Goal: Information Seeking & Learning: Learn about a topic

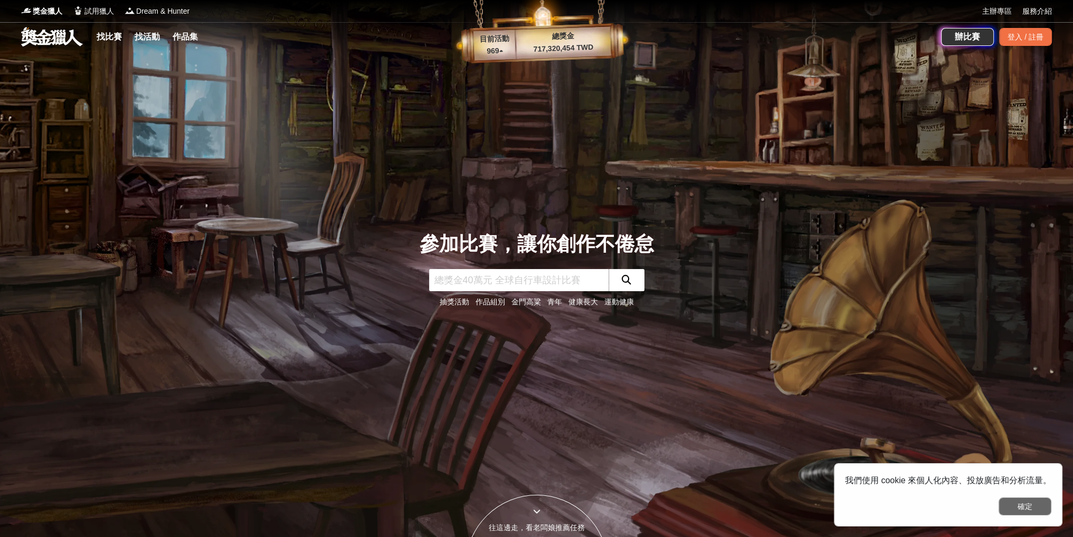
click at [1034, 506] on button "確定" at bounding box center [1025, 507] width 53 height 18
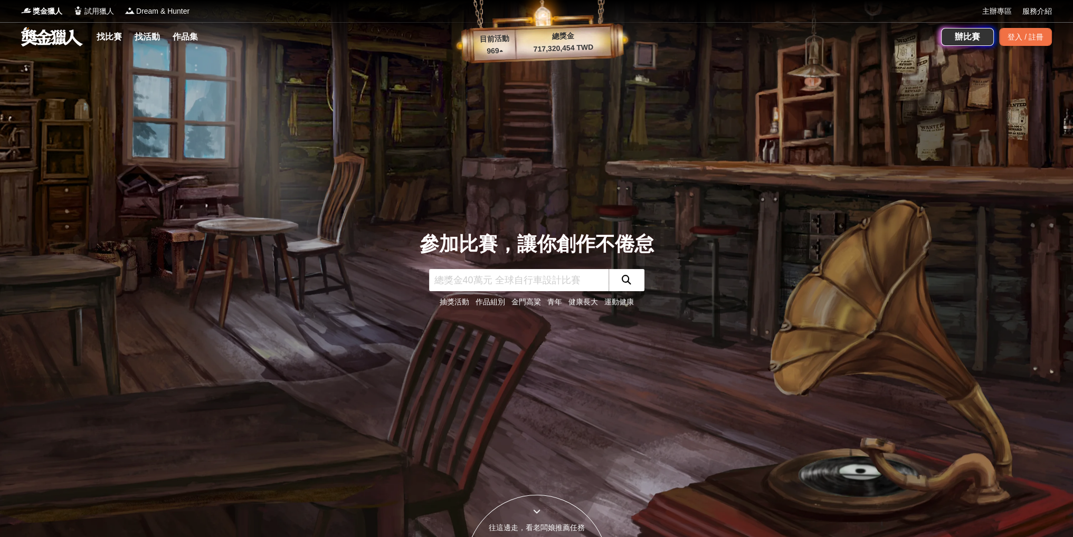
click at [549, 282] on input "text" at bounding box center [518, 280] width 179 height 22
type input "繪畫"
click button "submit" at bounding box center [627, 280] width 36 height 22
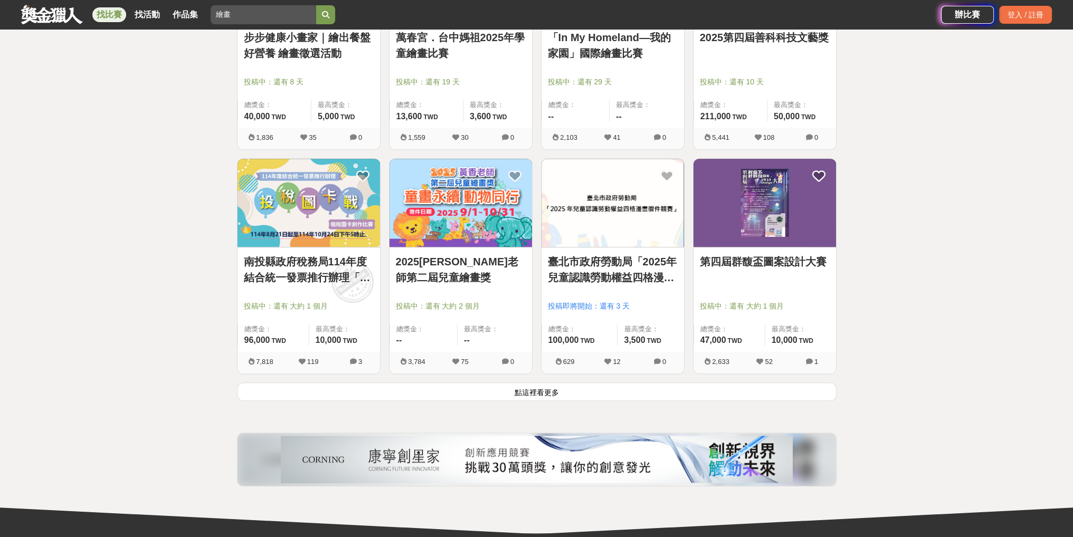
scroll to position [1214, 0]
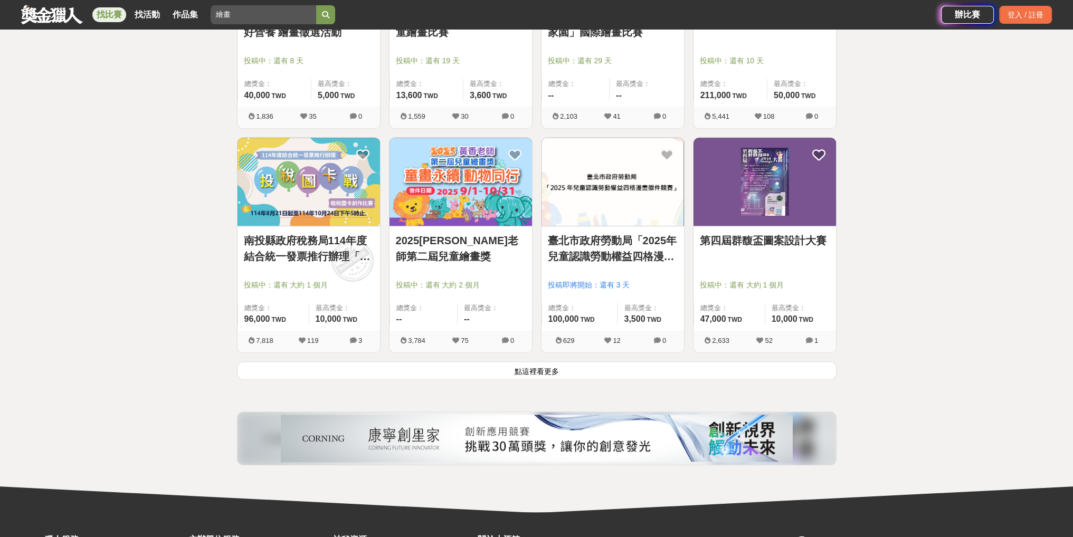
click at [528, 372] on button "點這裡看更多" at bounding box center [537, 371] width 600 height 18
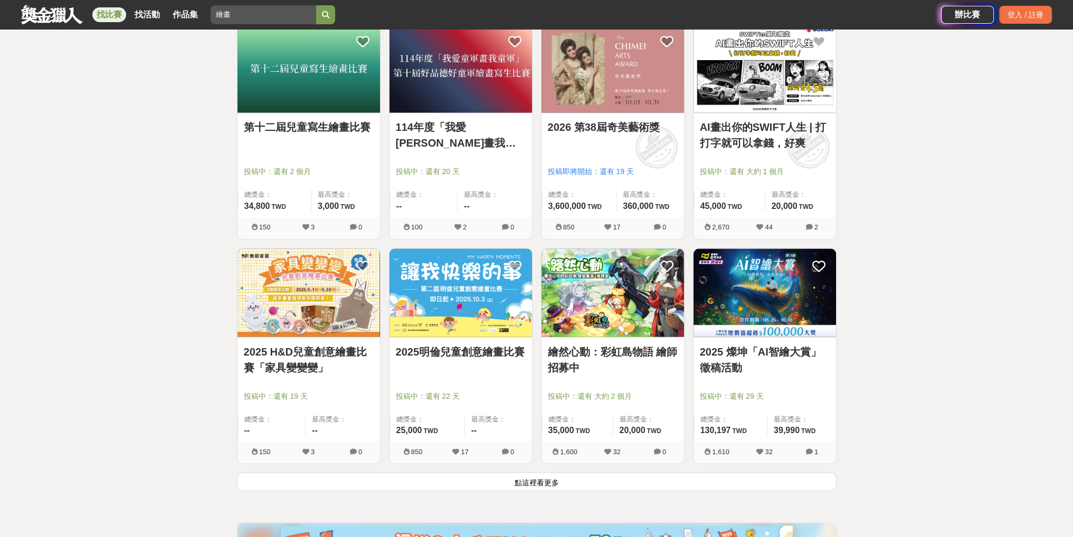
scroll to position [2518, 0]
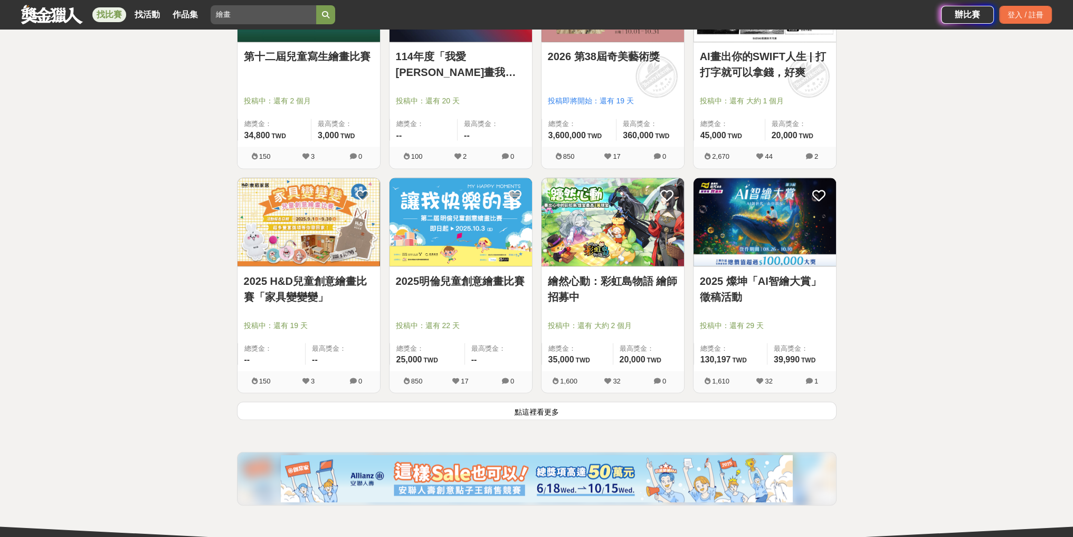
click at [547, 410] on button "點這裡看更多" at bounding box center [537, 411] width 600 height 18
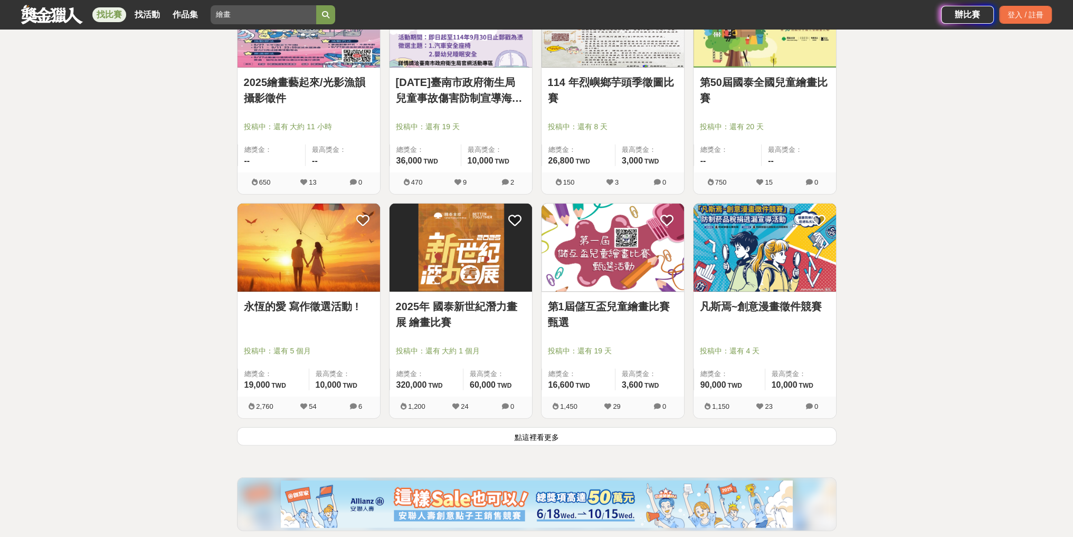
scroll to position [3838, 0]
click at [530, 442] on button "點這裡看更多" at bounding box center [537, 436] width 600 height 18
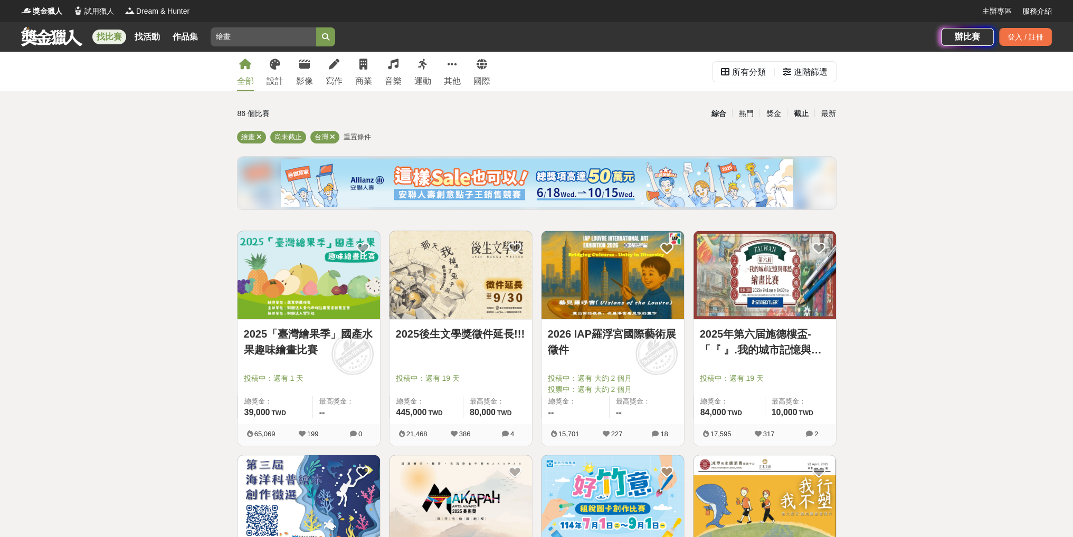
click at [800, 110] on div "截止" at bounding box center [800, 113] width 27 height 18
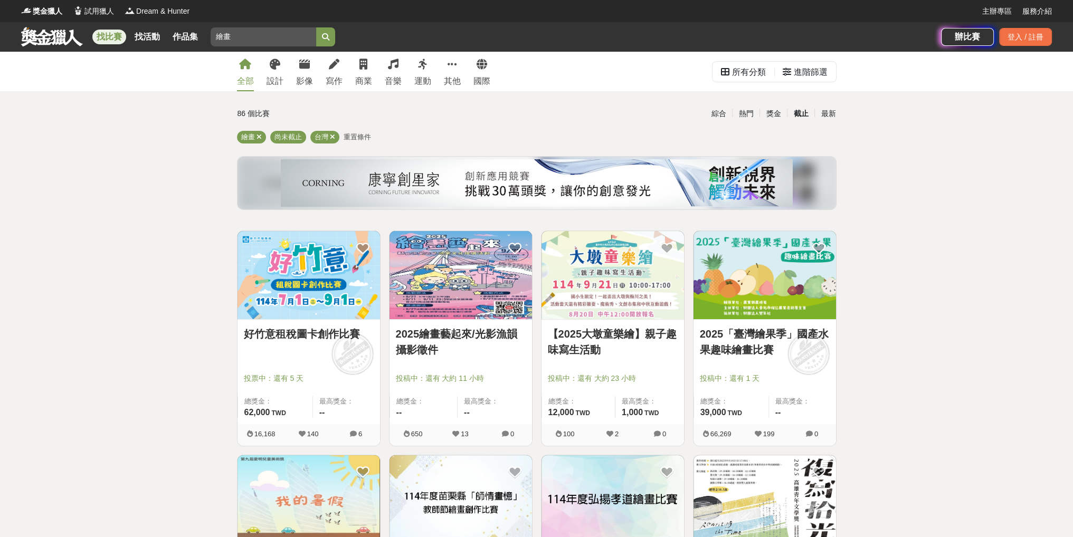
click at [798, 117] on div "截止" at bounding box center [800, 113] width 27 height 18
click at [806, 72] on div "進階篩選" at bounding box center [811, 72] width 34 height 21
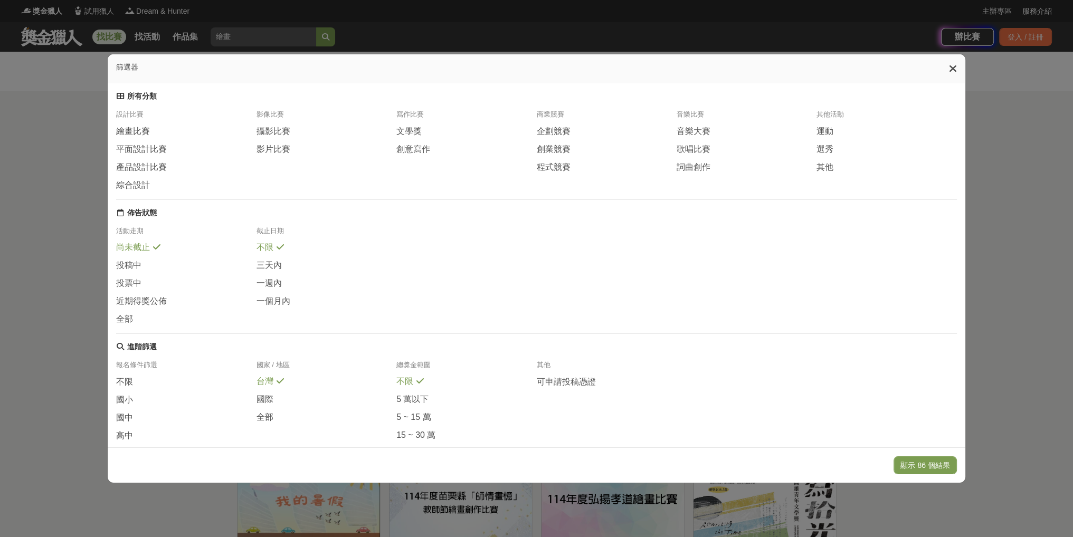
click at [954, 66] on icon at bounding box center [953, 68] width 8 height 11
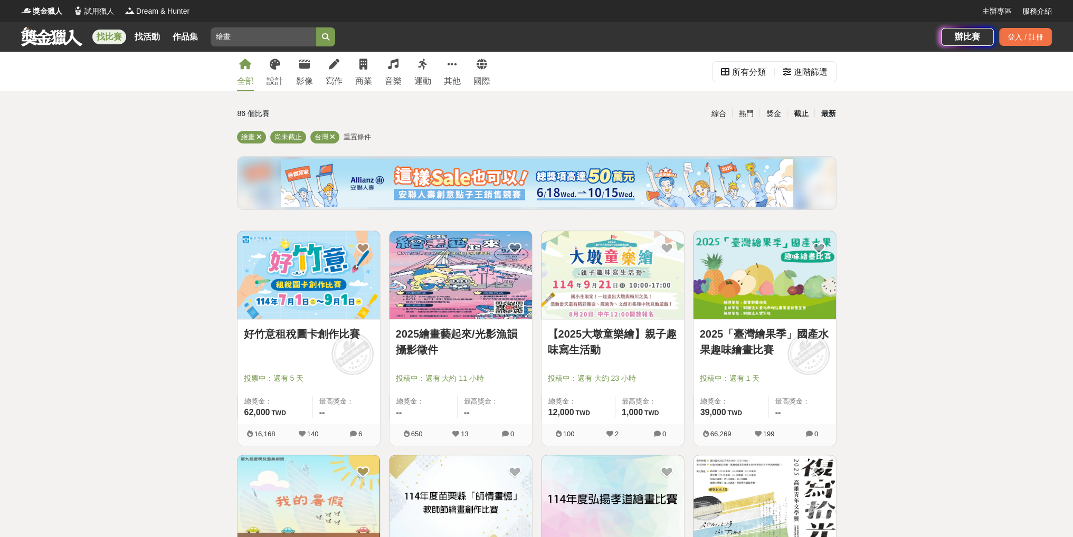
click at [828, 115] on div "最新" at bounding box center [827, 113] width 27 height 18
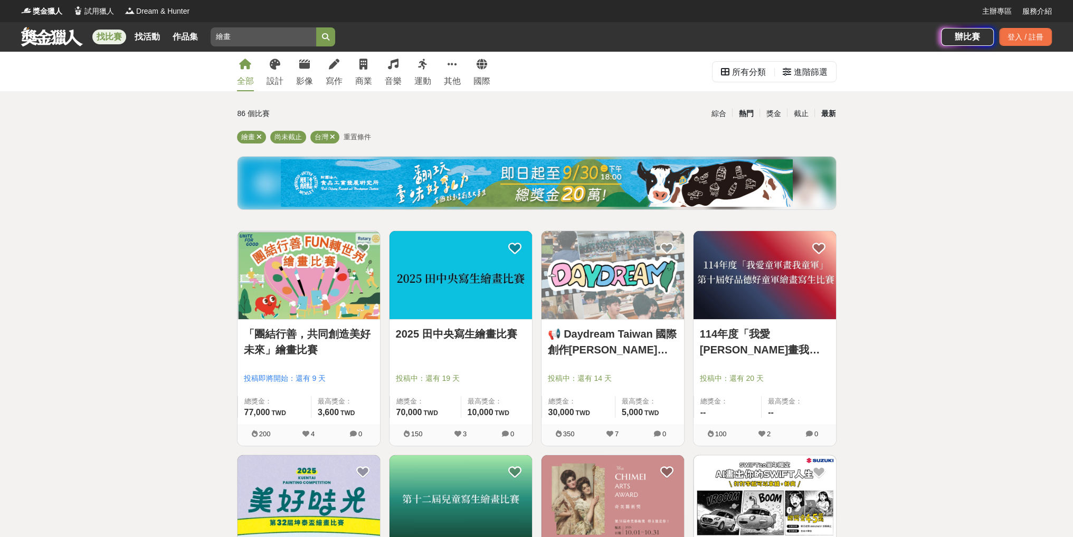
click at [744, 112] on div "熱門" at bounding box center [745, 113] width 27 height 18
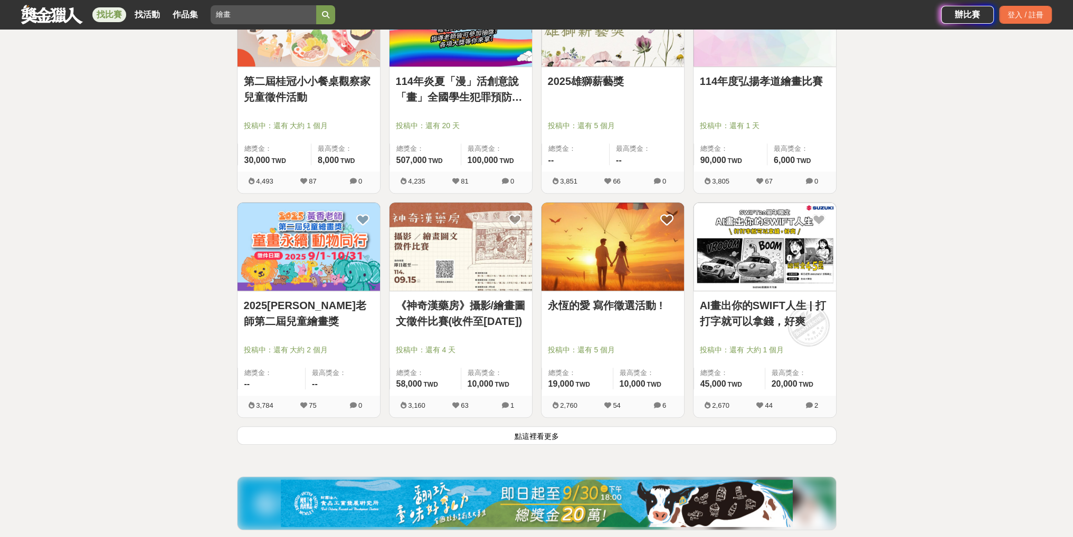
scroll to position [1161, 0]
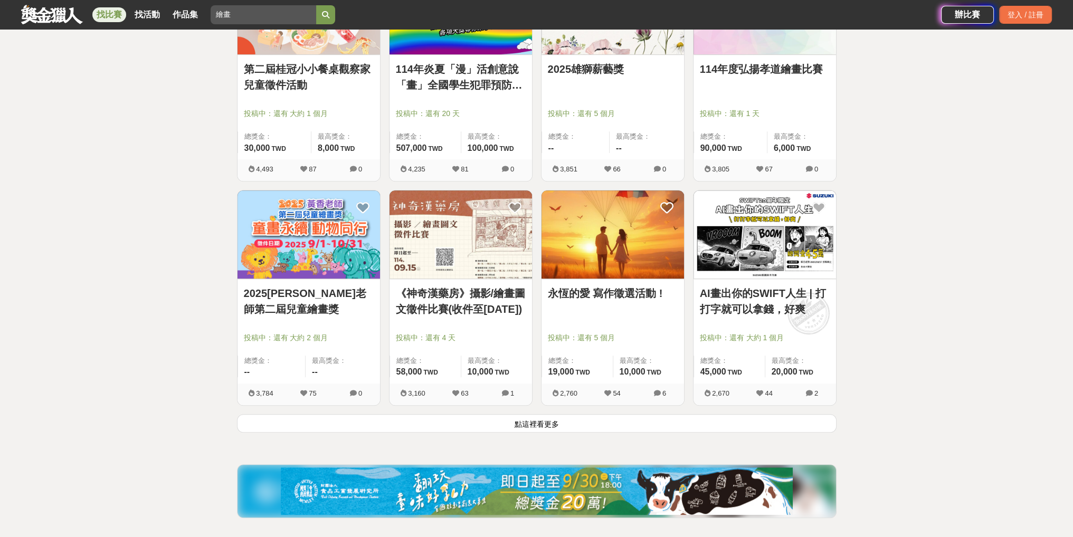
click at [582, 423] on button "點這裡看更多" at bounding box center [537, 423] width 600 height 18
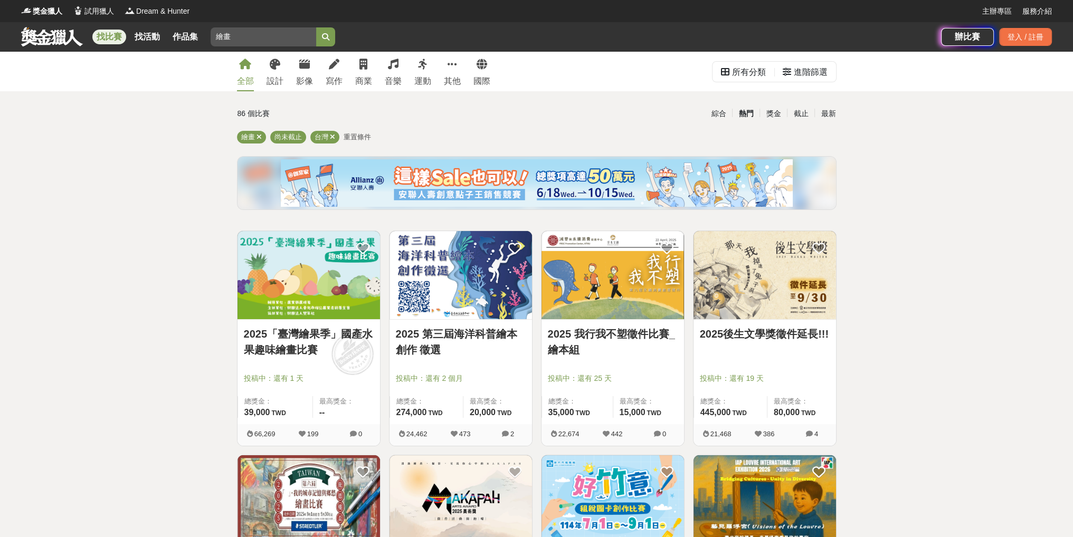
drag, startPoint x: 255, startPoint y: 39, endPoint x: 164, endPoint y: 24, distance: 92.0
click at [164, 26] on div "找比賽 找活動 作品集 繪畫 競賽素養 健康長大 比賽活動 主辦單位 作品組別 國小" at bounding box center [481, 37] width 920 height 30
type input "寫生"
click at [316, 27] on button "submit" at bounding box center [325, 36] width 19 height 19
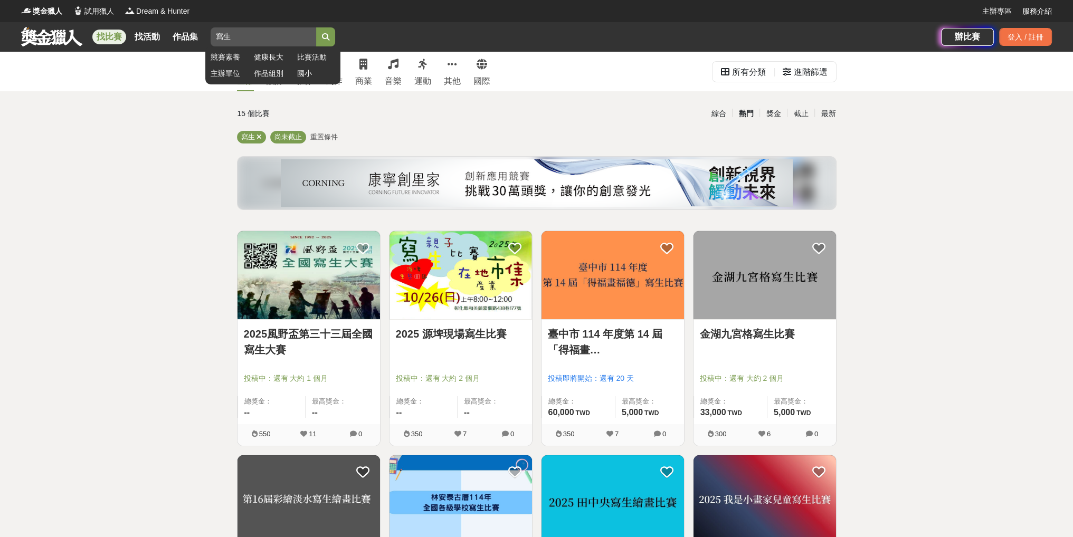
click at [302, 75] on link "國小" at bounding box center [316, 73] width 38 height 11
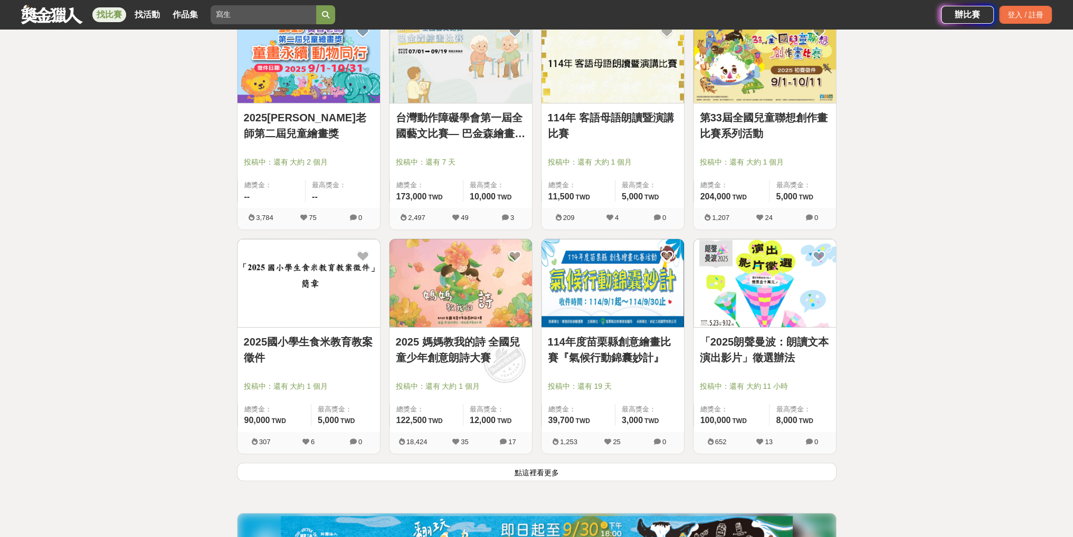
scroll to position [1214, 0]
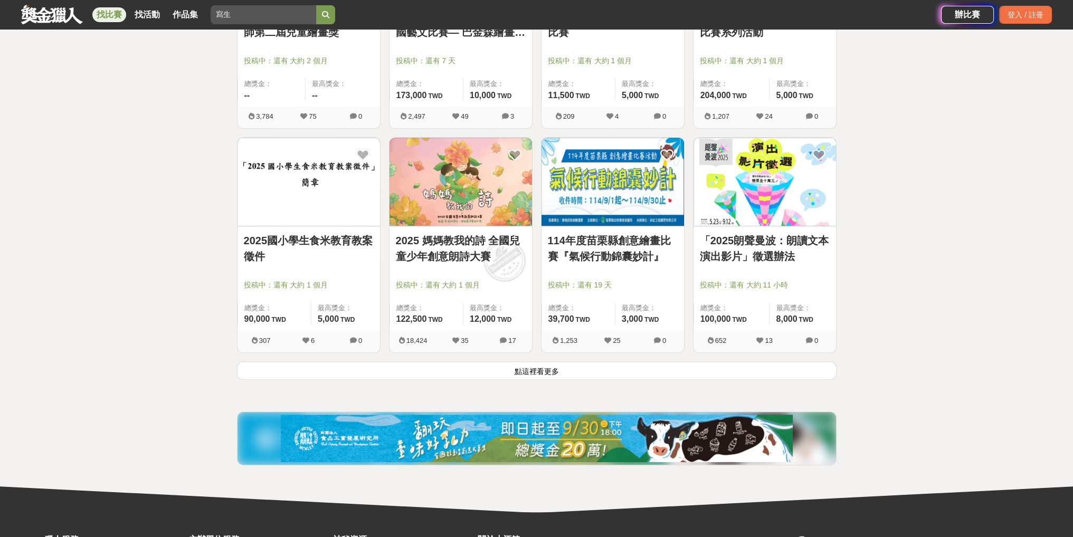
click at [540, 366] on button "點這裡看更多" at bounding box center [537, 371] width 600 height 18
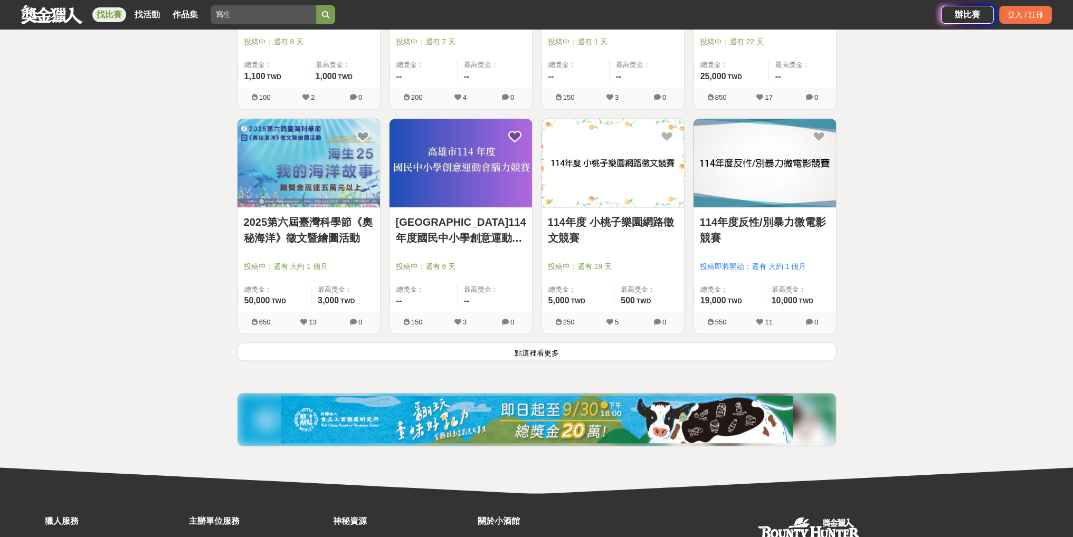
scroll to position [2639, 0]
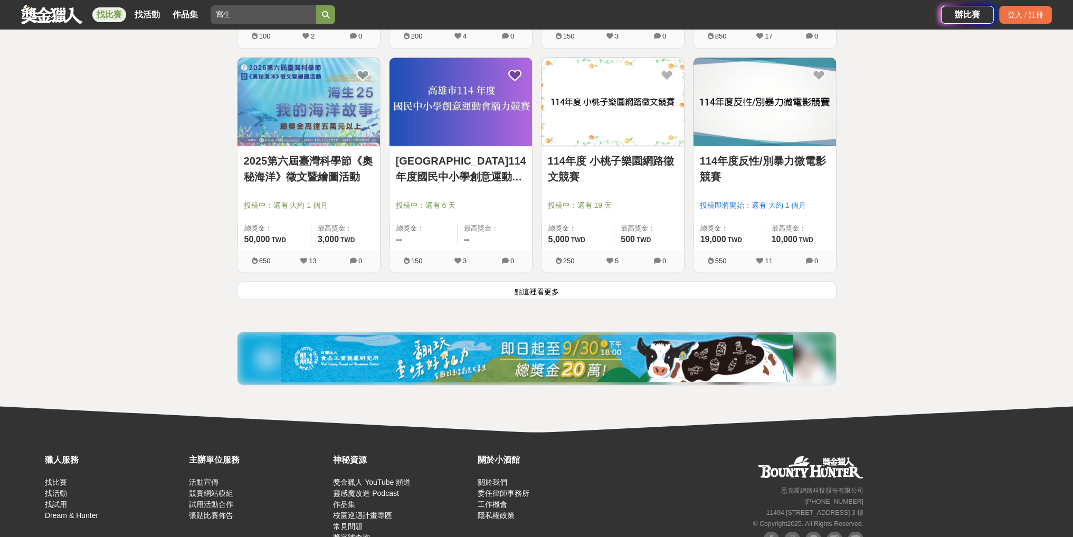
click at [537, 294] on button "點這裡看更多" at bounding box center [537, 290] width 600 height 18
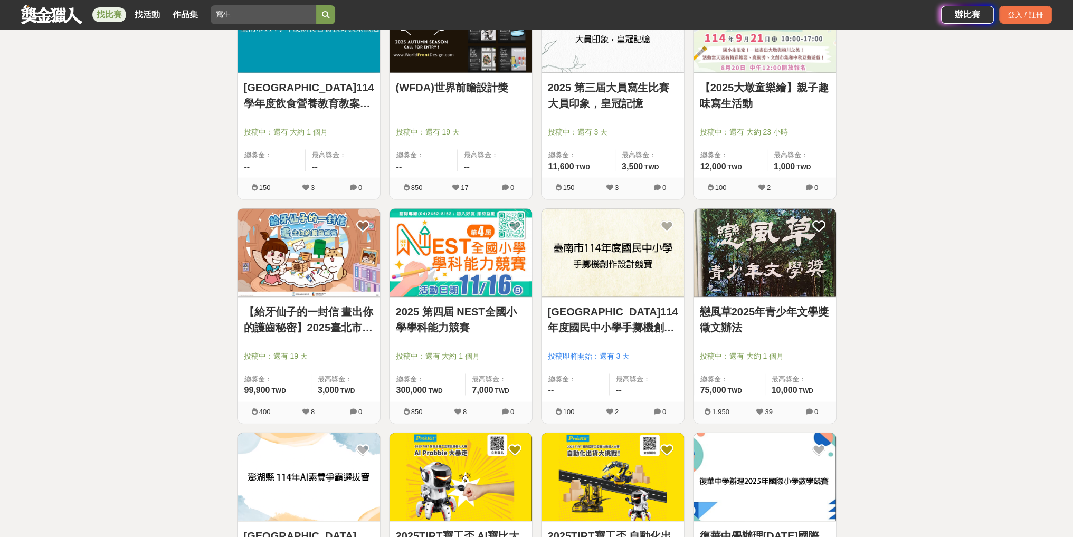
scroll to position [2955, 0]
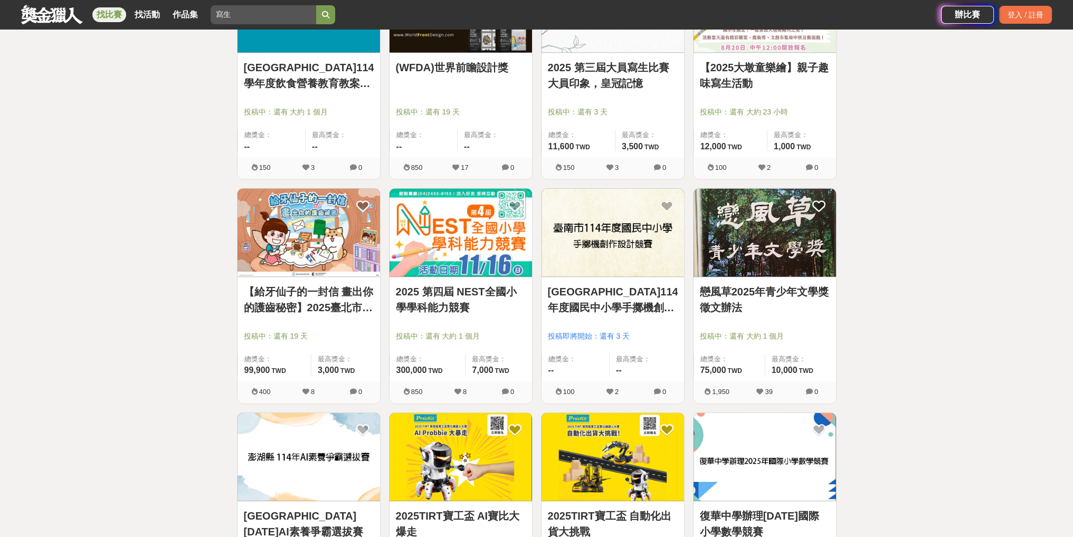
drag, startPoint x: 473, startPoint y: 260, endPoint x: 469, endPoint y: 268, distance: 8.5
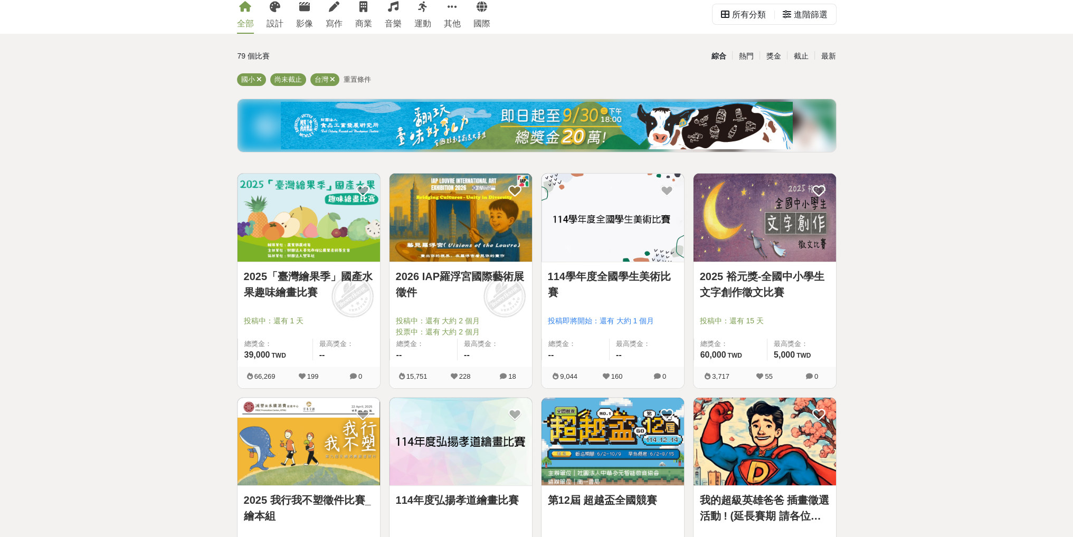
scroll to position [0, 0]
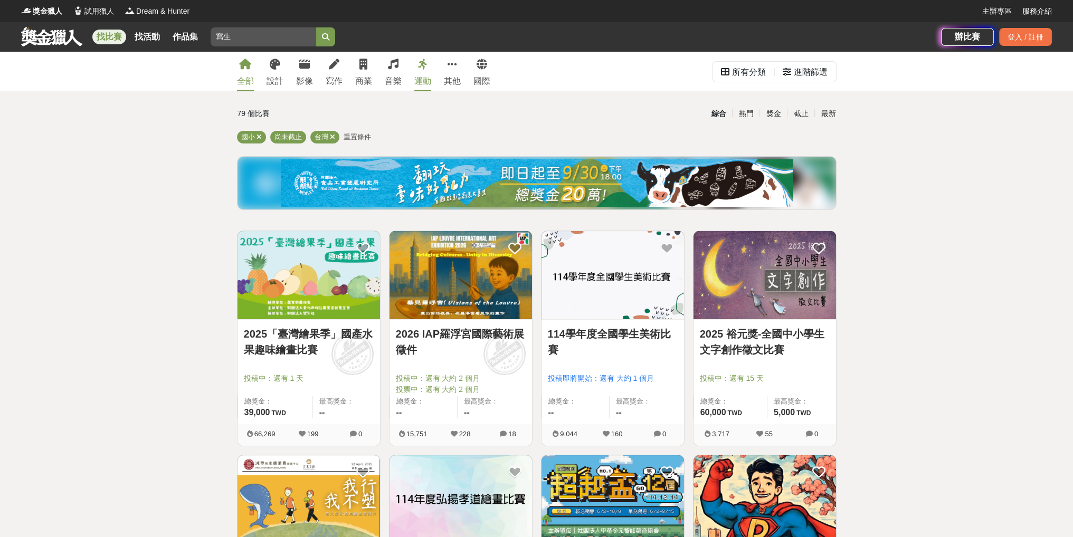
click at [421, 73] on link "運動" at bounding box center [422, 72] width 17 height 40
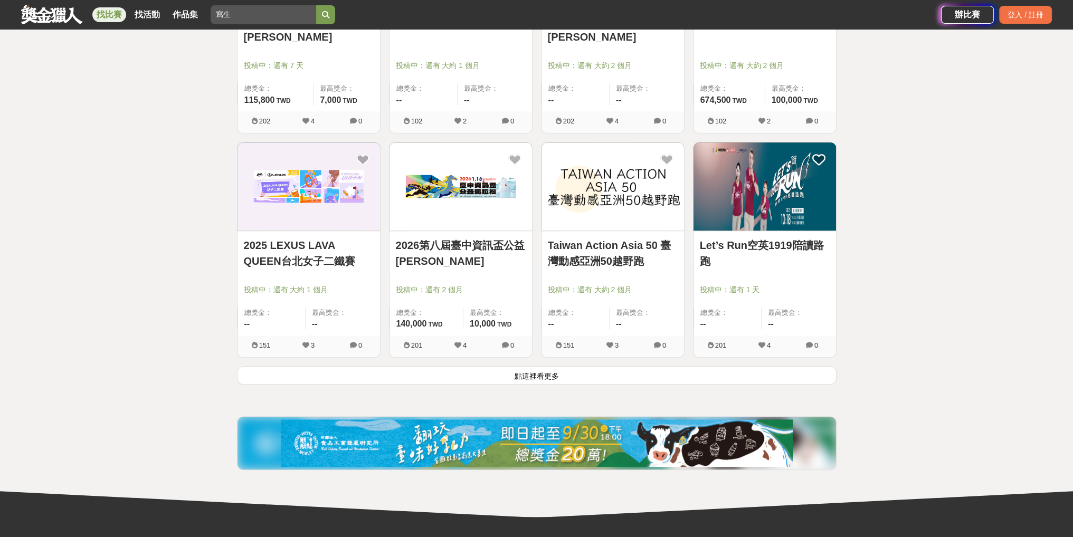
scroll to position [1267, 0]
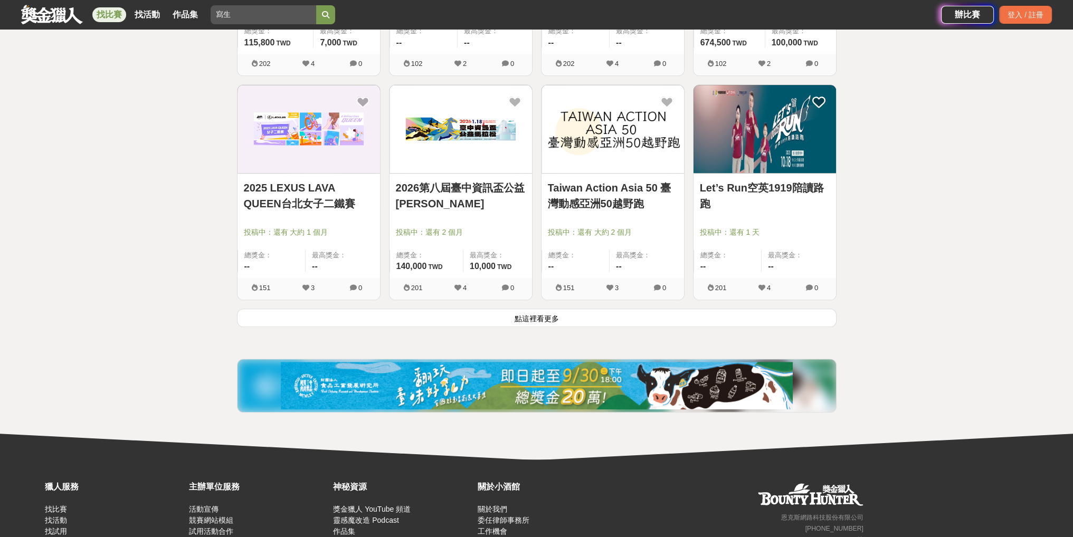
click at [562, 324] on button "點這裡看更多" at bounding box center [537, 318] width 600 height 18
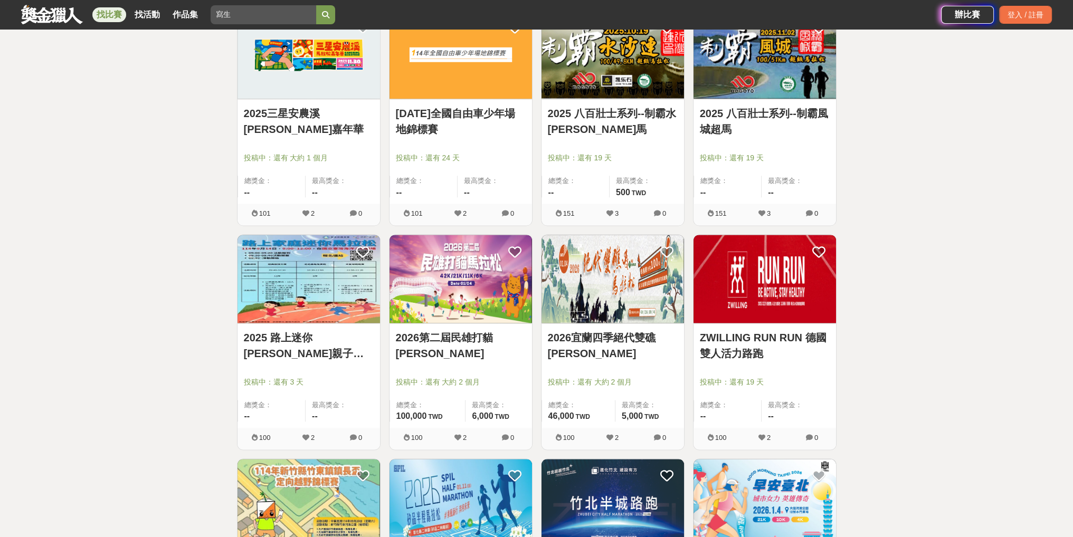
scroll to position [1794, 0]
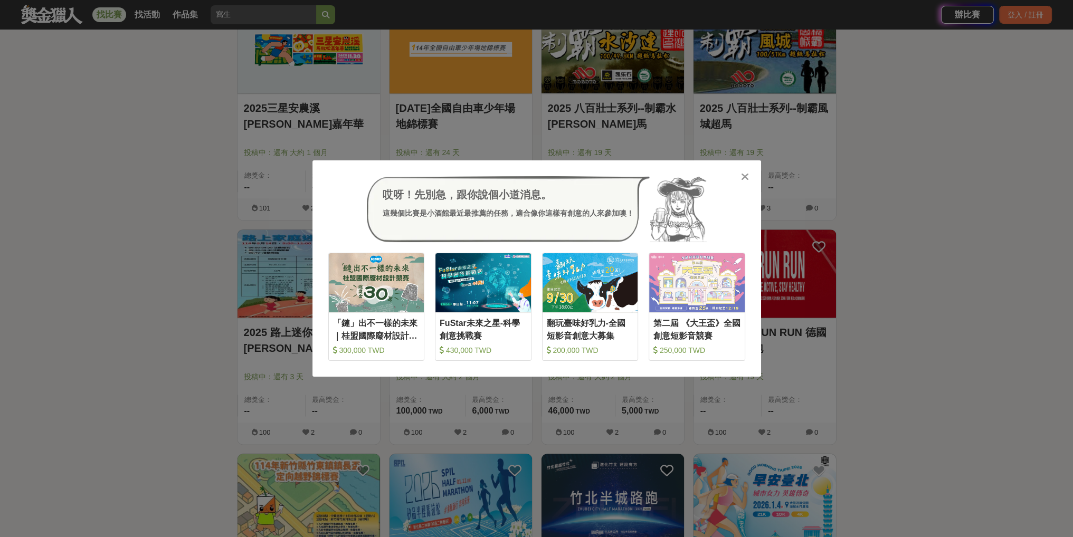
click at [746, 179] on icon at bounding box center [745, 177] width 8 height 11
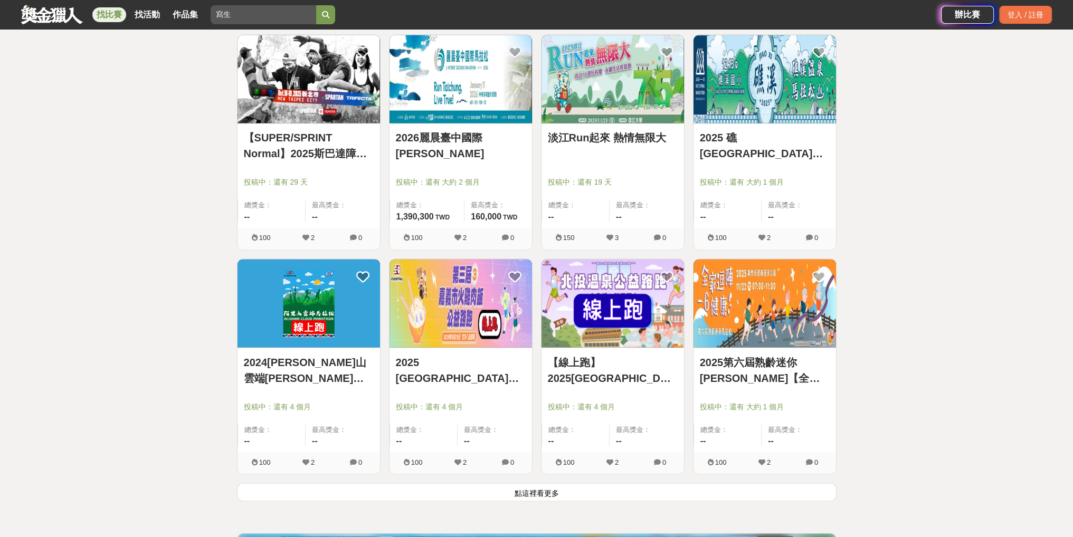
scroll to position [2480, 0]
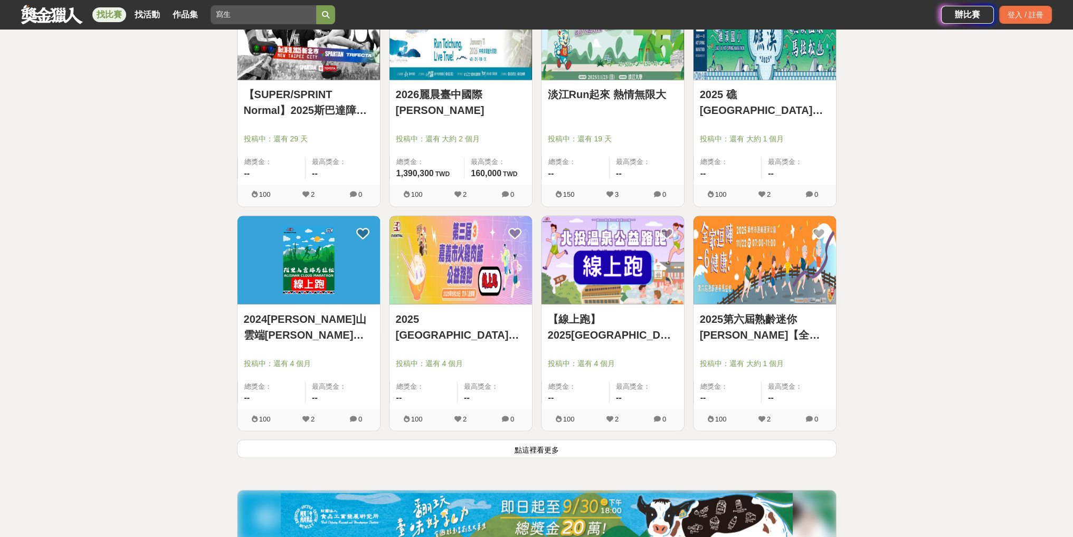
click at [487, 451] on button "點這裡看更多" at bounding box center [537, 449] width 600 height 18
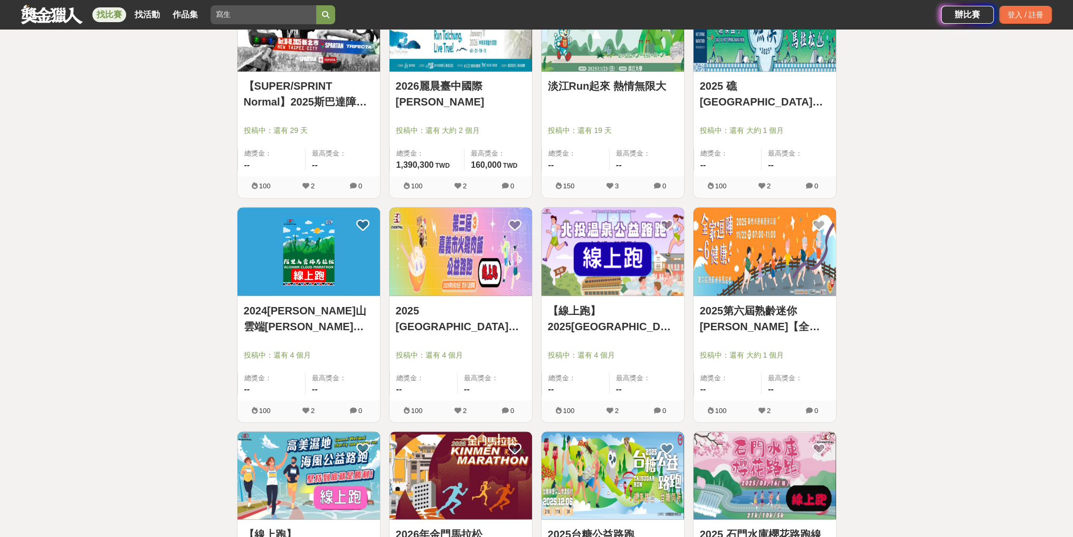
scroll to position [2489, 0]
click at [340, 302] on link "2024阿里山雲端馬拉松線上跑" at bounding box center [309, 318] width 130 height 32
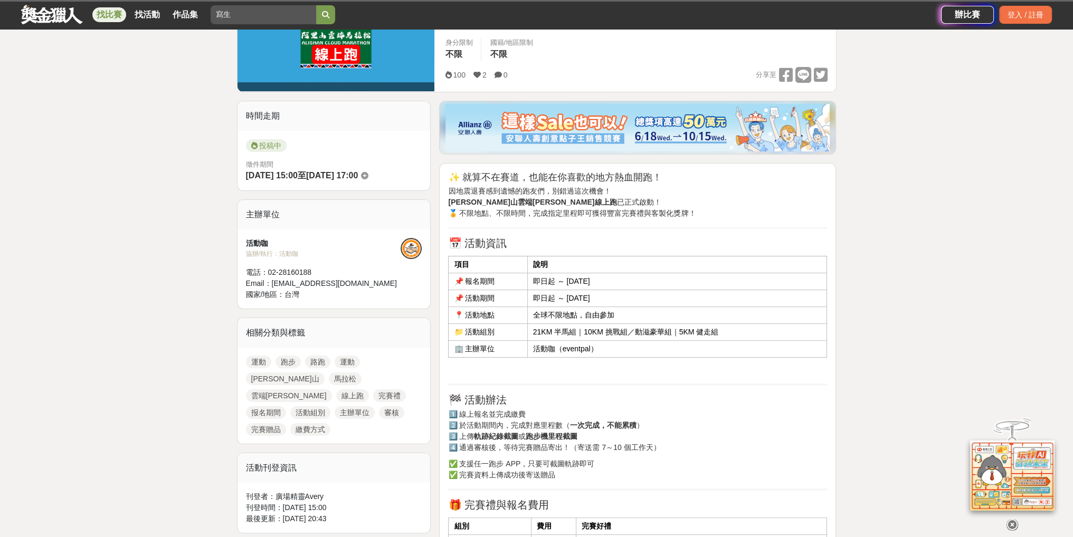
scroll to position [211, 0]
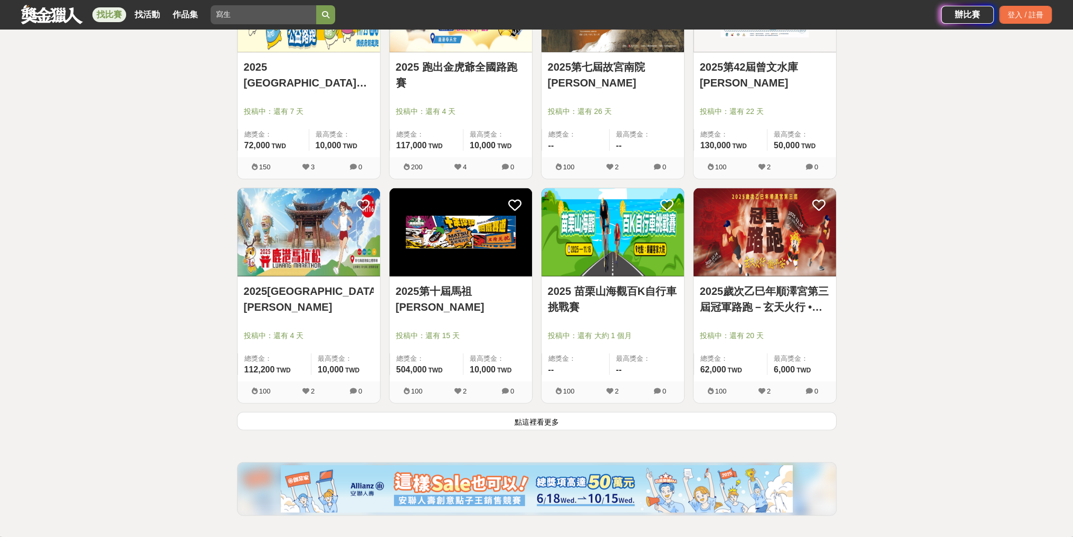
scroll to position [3862, 0]
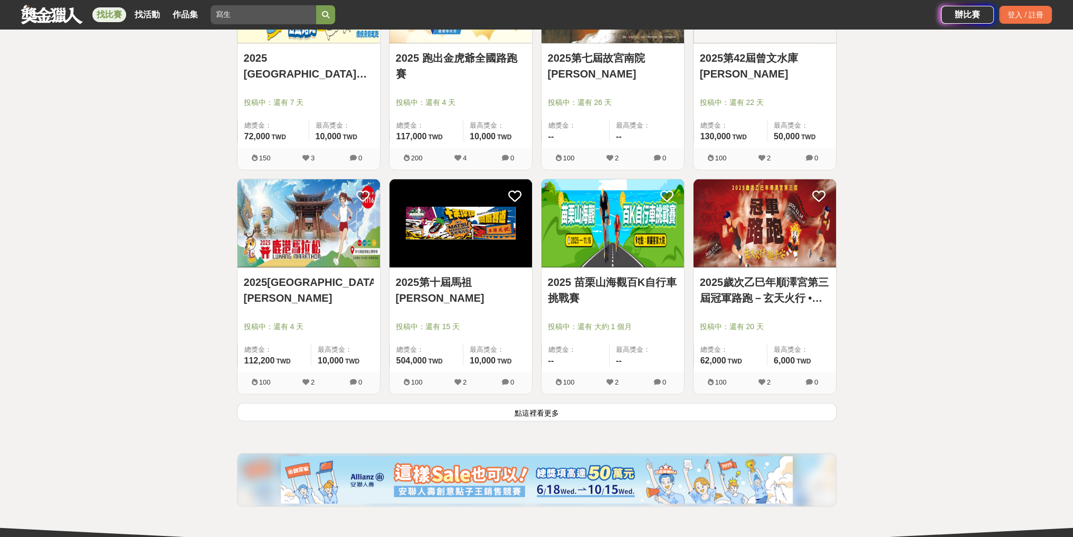
click at [536, 408] on button "點這裡看更多" at bounding box center [537, 412] width 600 height 18
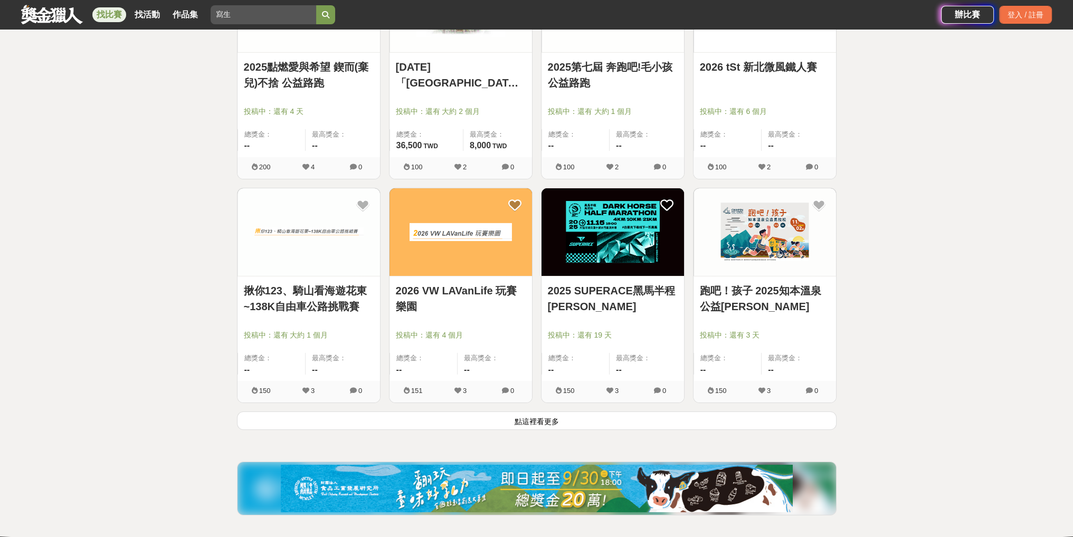
scroll to position [5287, 0]
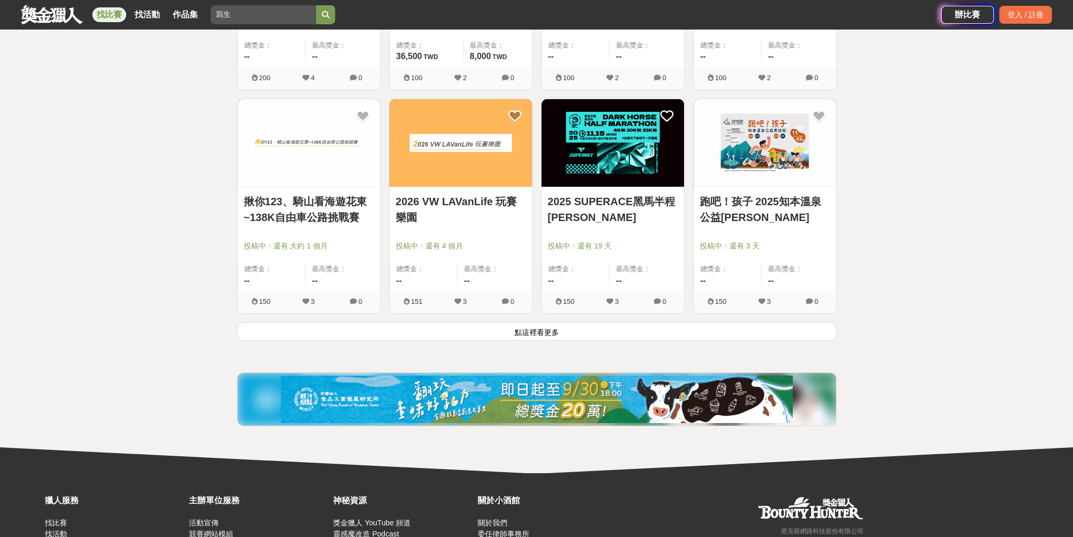
click at [536, 328] on button "點這裡看更多" at bounding box center [537, 331] width 600 height 18
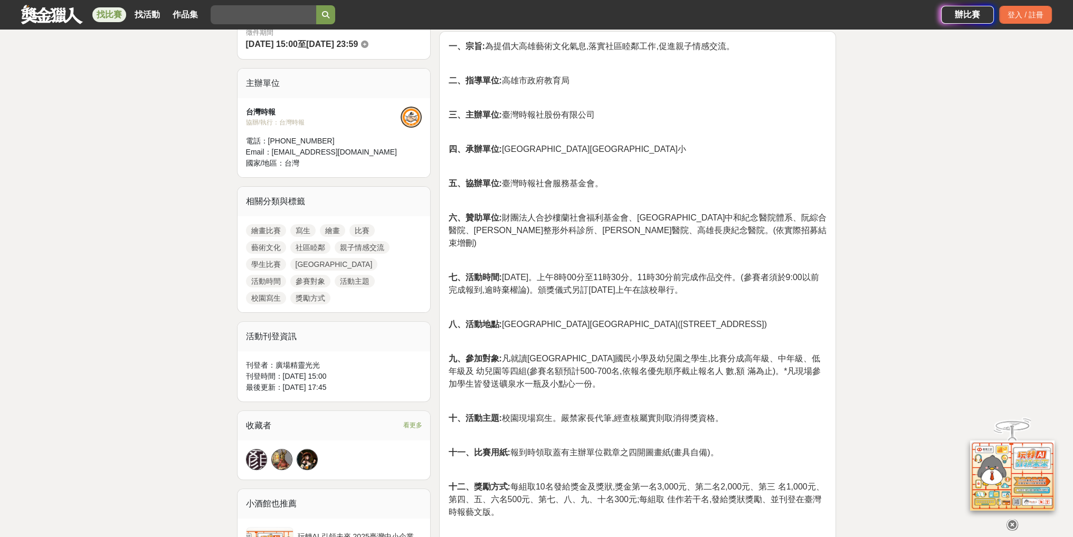
scroll to position [369, 0]
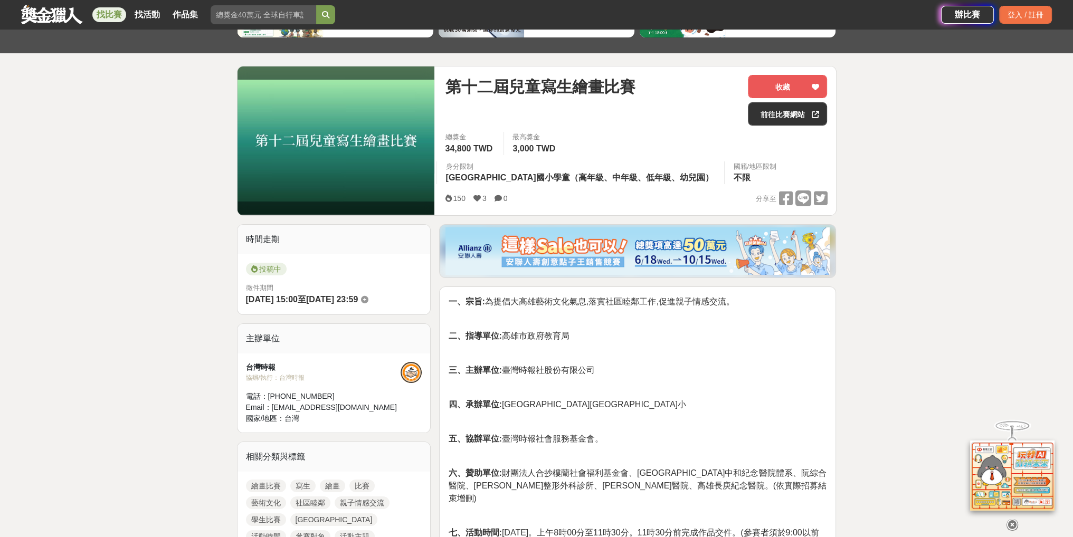
scroll to position [158, 0]
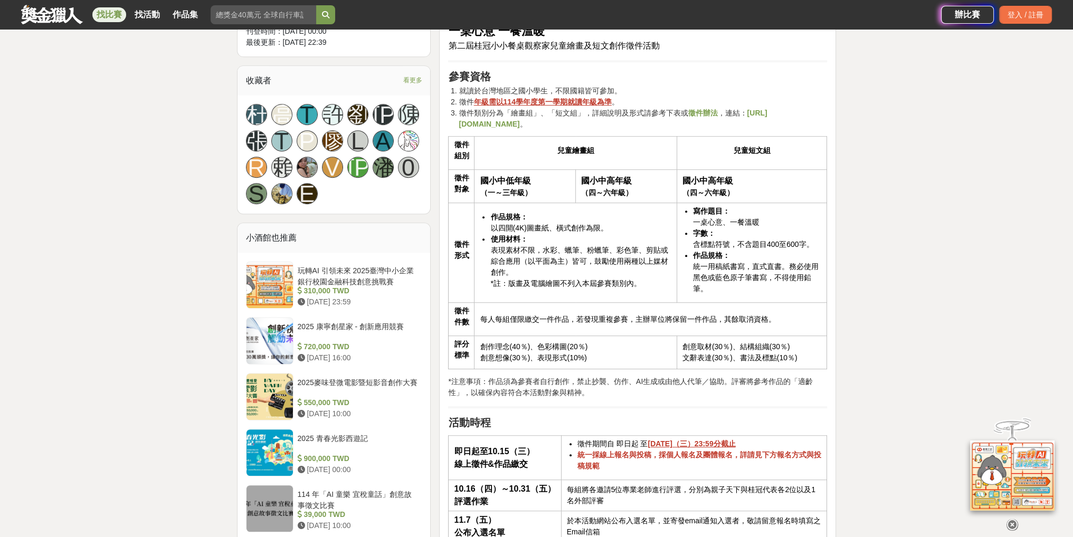
scroll to position [739, 0]
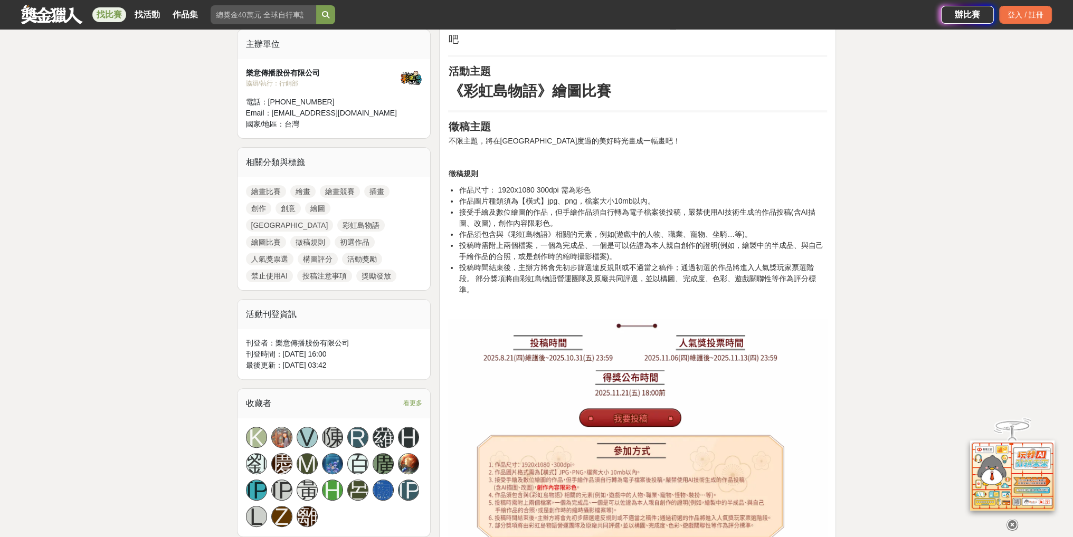
scroll to position [369, 0]
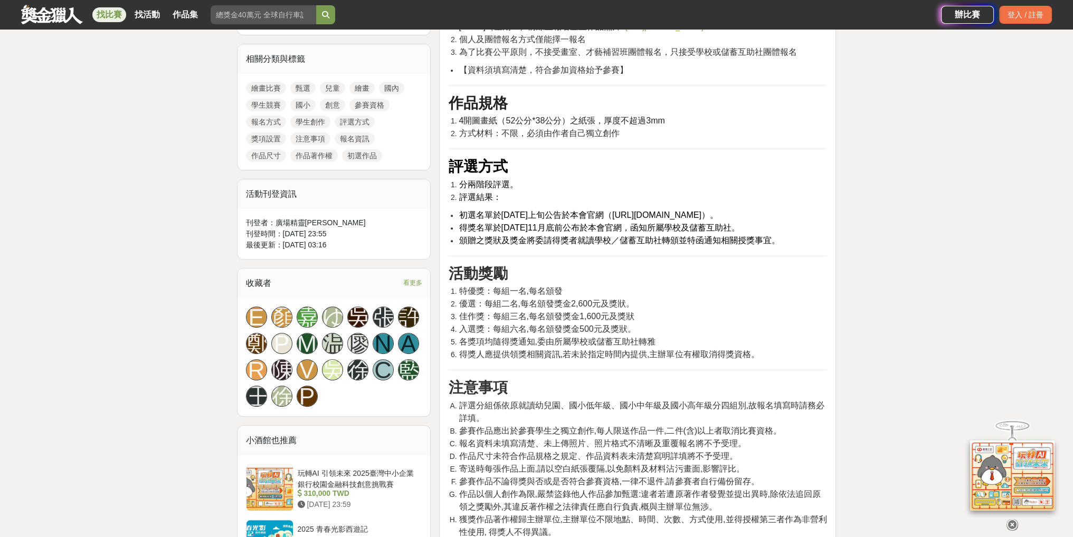
scroll to position [369, 0]
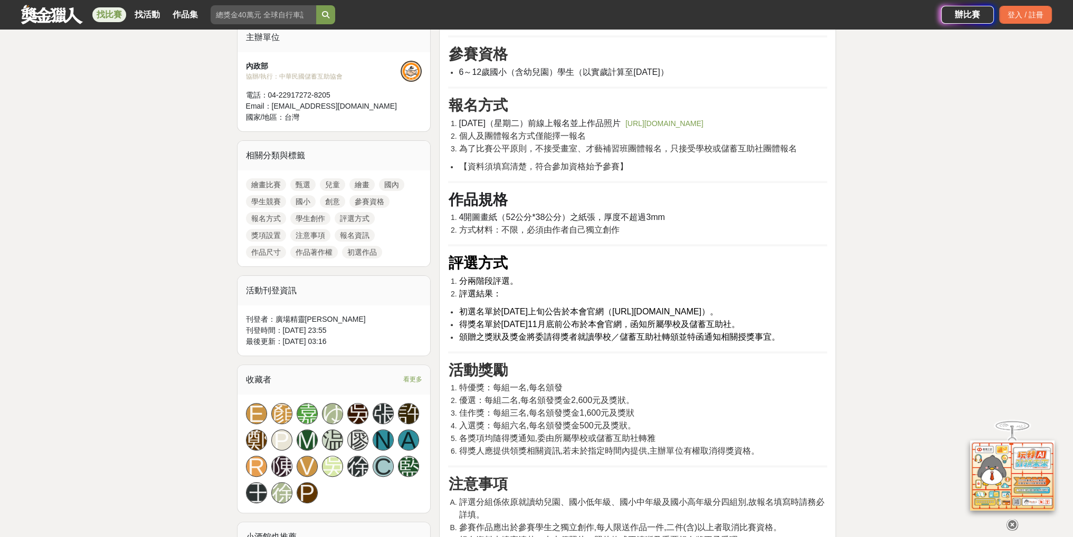
click at [625, 128] on link "[URL][DOMAIN_NAME]" at bounding box center [664, 123] width 78 height 8
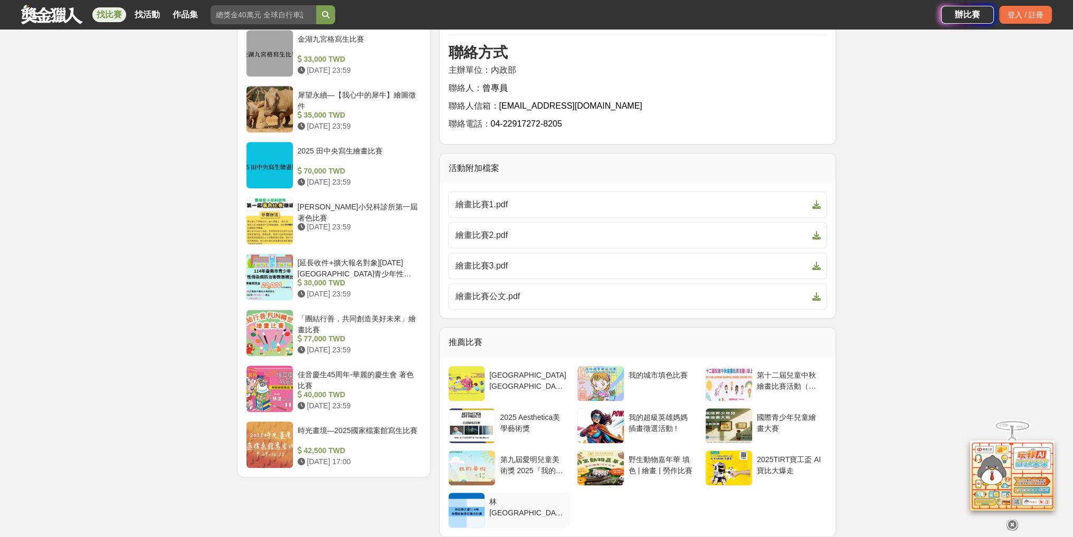
scroll to position [1267, 0]
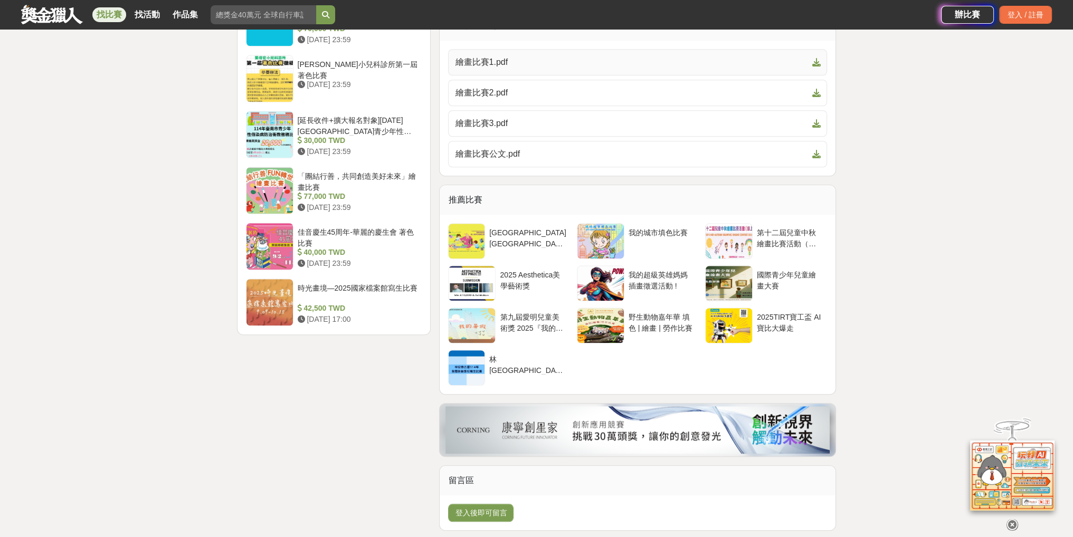
click at [486, 69] on span "繪畫比賽1.pdf" at bounding box center [631, 62] width 353 height 13
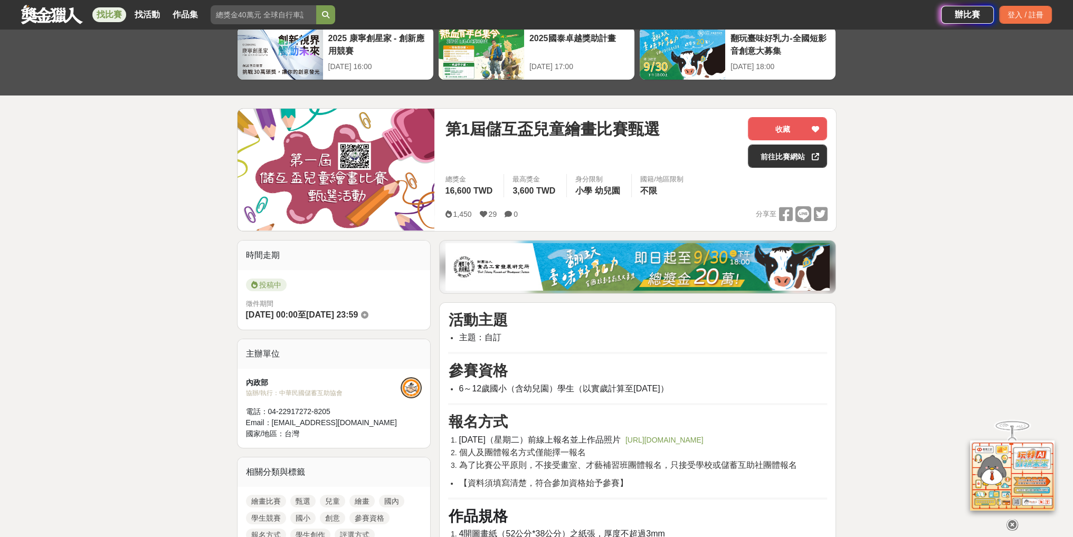
scroll to position [0, 0]
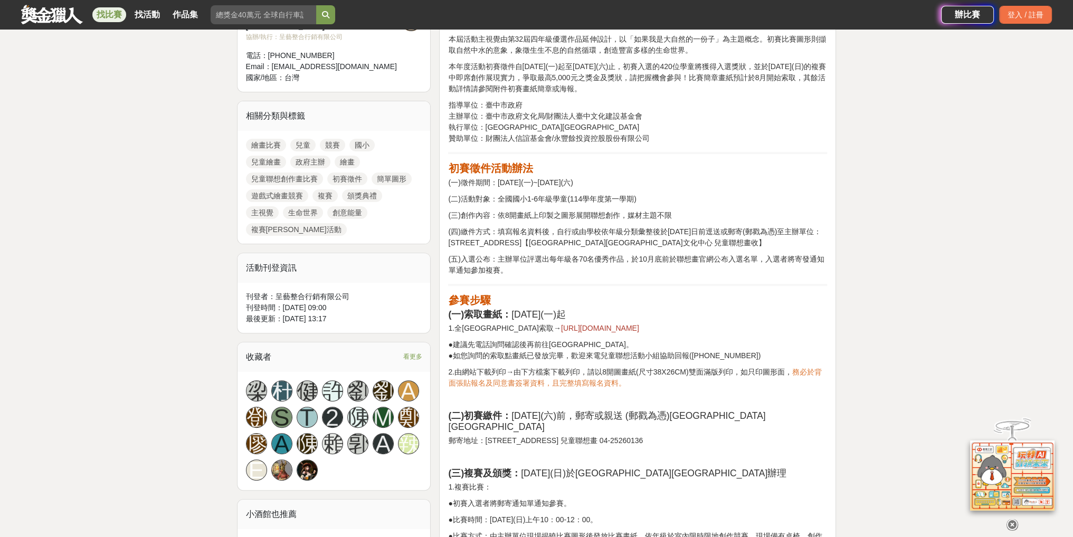
scroll to position [422, 0]
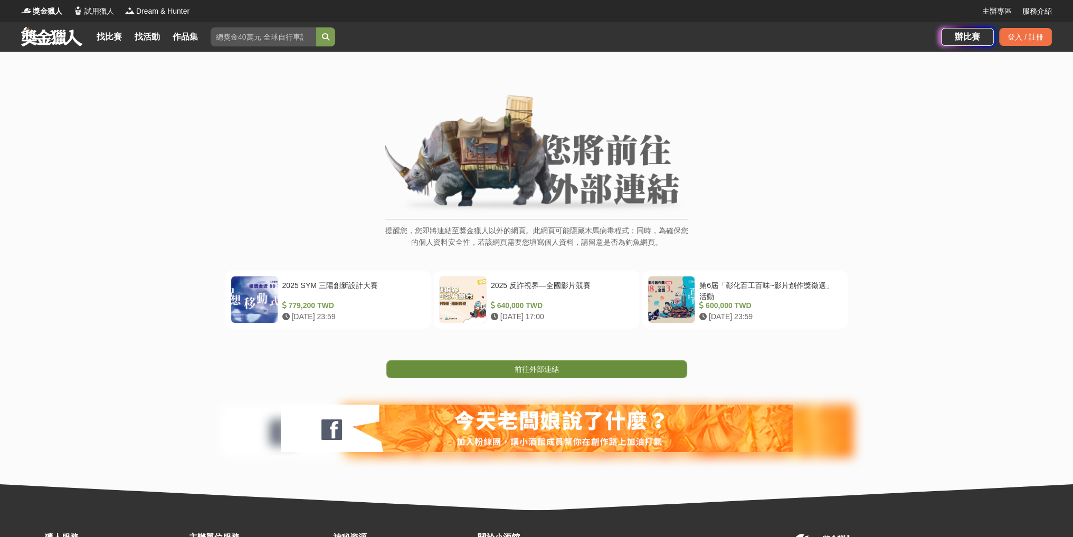
click at [565, 364] on link "前往外部連結" at bounding box center [536, 369] width 301 height 18
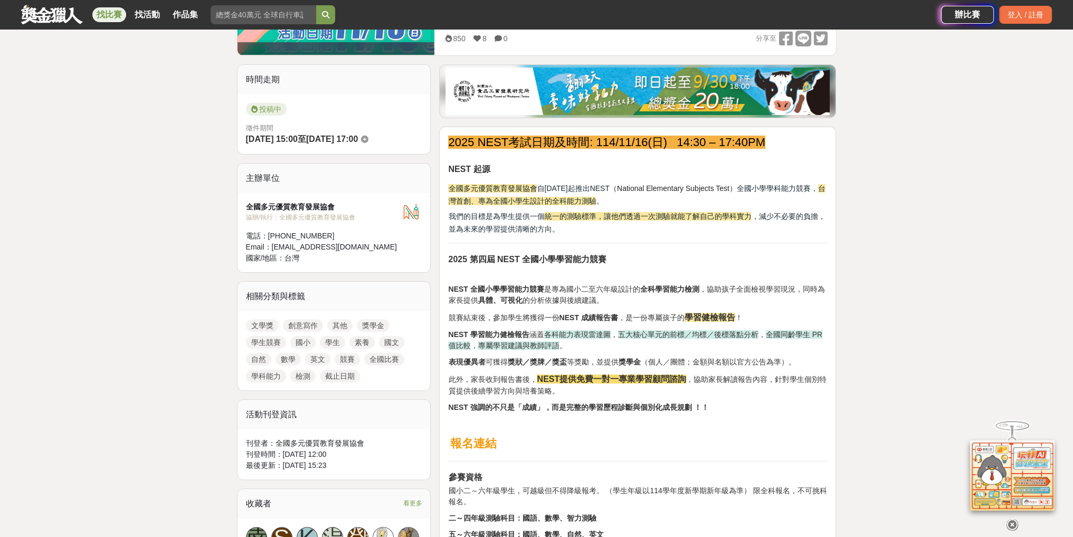
scroll to position [317, 0]
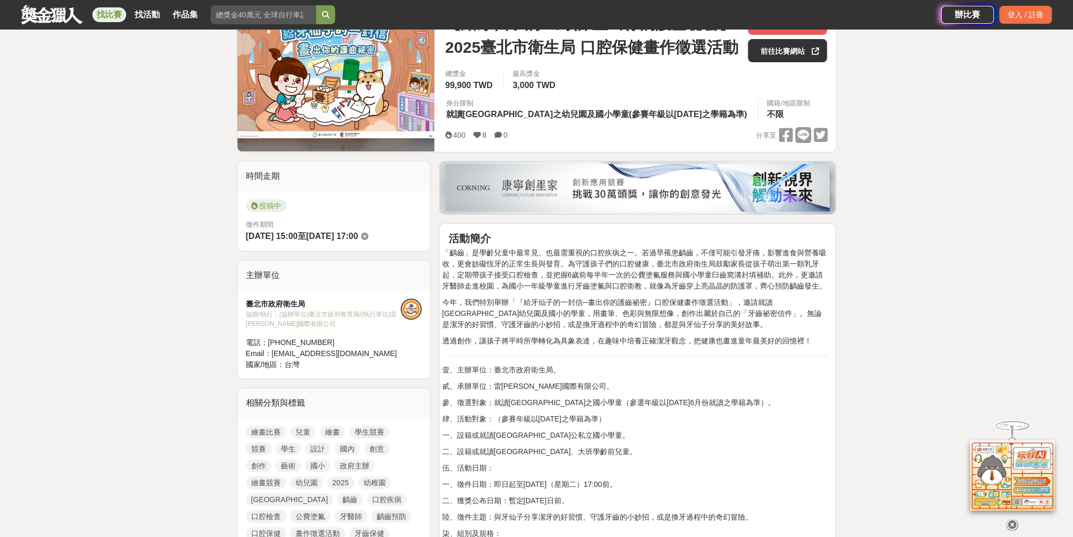
scroll to position [211, 0]
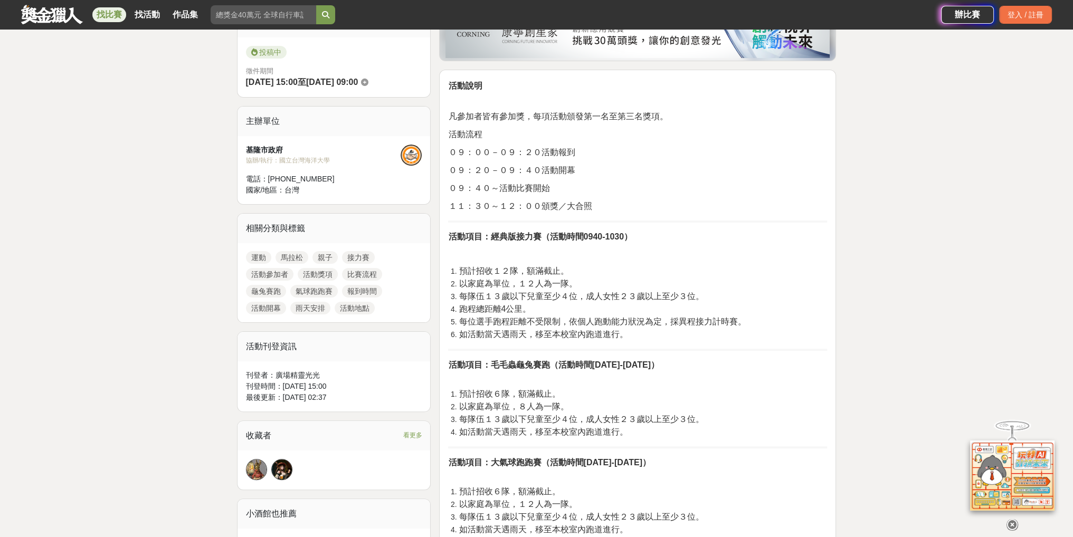
scroll to position [317, 0]
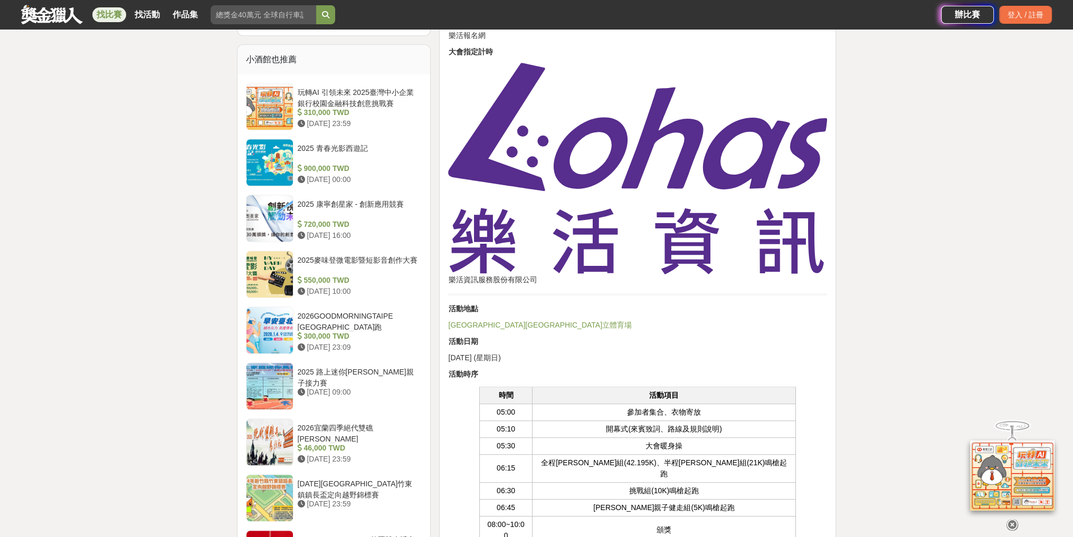
scroll to position [1056, 0]
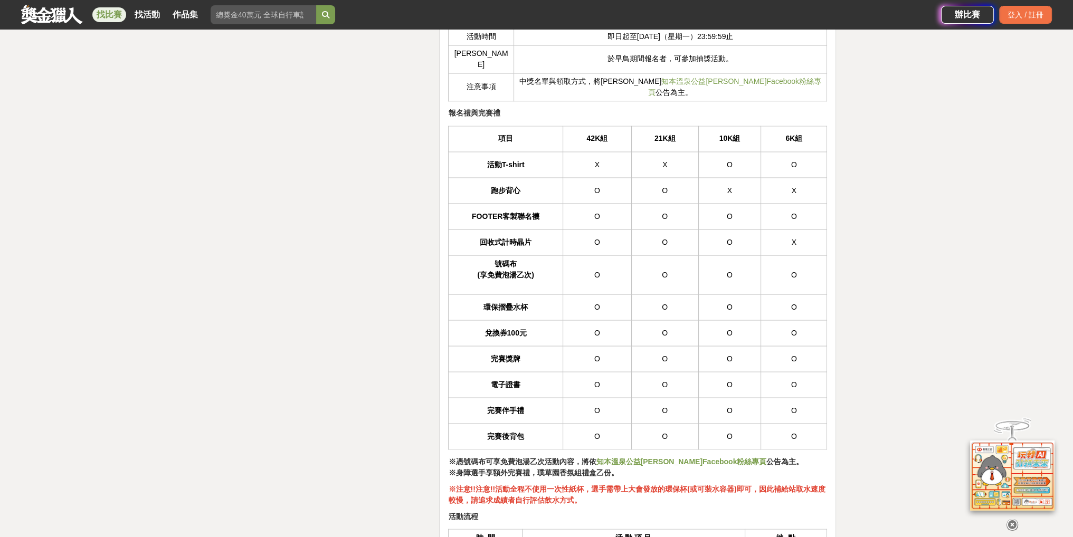
scroll to position [2537, 0]
